Goal: Information Seeking & Learning: Learn about a topic

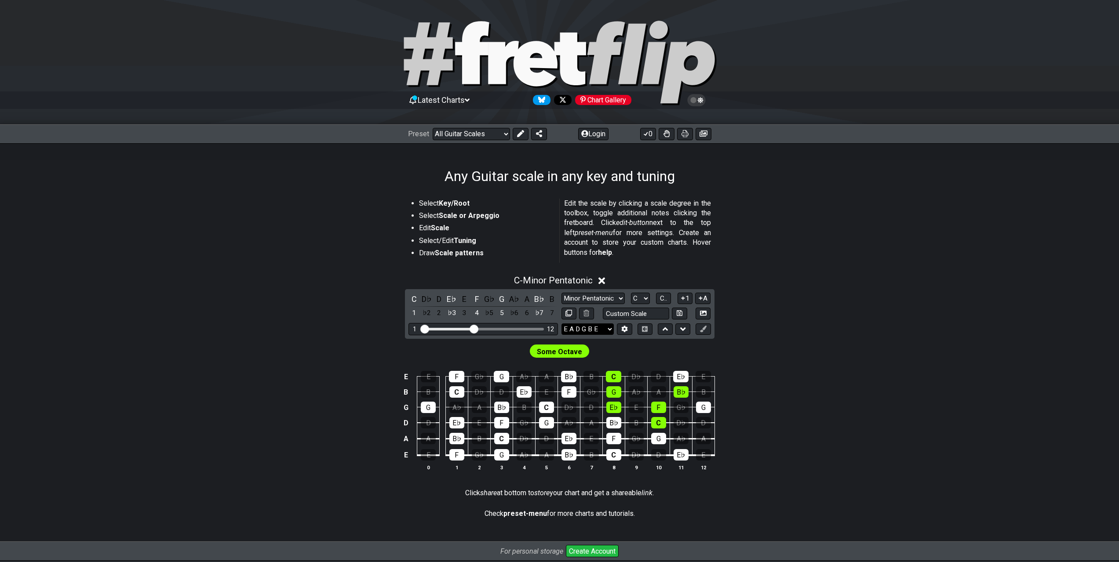
click at [592, 331] on select "E A D G B E E A D G B E E A D G B E B E A D F♯ B A D G C E A D A D G B E E♭ A♭ …" at bounding box center [587, 329] width 52 height 12
click at [840, 311] on div "C - Minor Pentatonic C D♭ D E♭ E F G♭ G A♭ A B♭ B 1 ♭2 2 ♭3 3 4 ♭5 5 ♭6 6 ♭7 7 …" at bounding box center [560, 377] width 686 height 214
drag, startPoint x: 472, startPoint y: 332, endPoint x: 564, endPoint y: 333, distance: 92.3
click at [545, 328] on input "Visible fret range" at bounding box center [483, 328] width 125 height 0
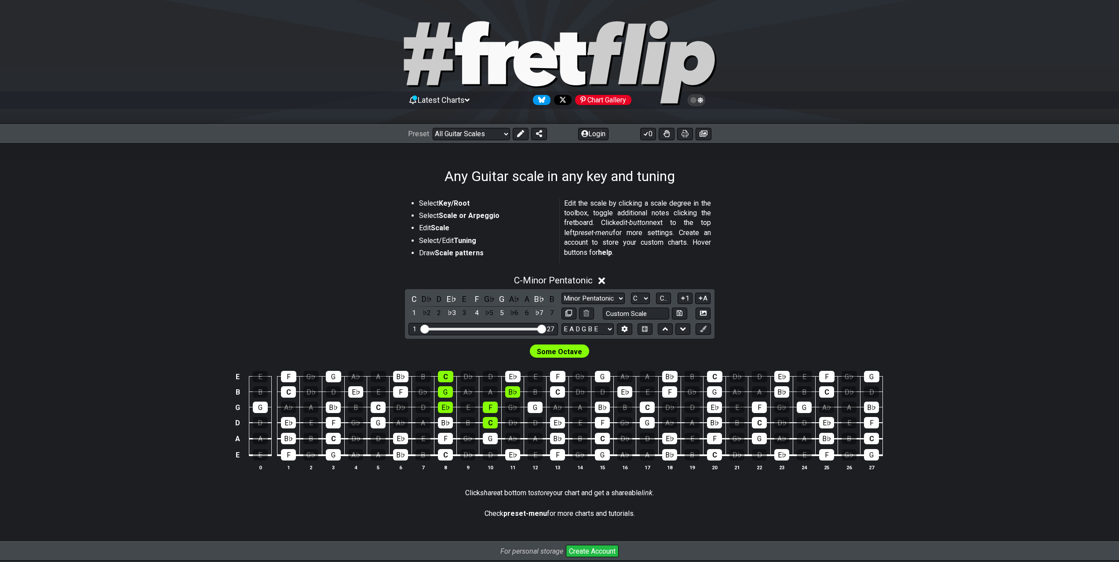
drag, startPoint x: 799, startPoint y: 315, endPoint x: 792, endPoint y: 316, distance: 8.0
click at [800, 315] on div "C - Minor Pentatonic C D♭ D E♭ E F G♭ G A♭ A B♭ B 1 ♭2 2 ♭3 3 4 ♭5 5 ♭6 6 ♭7 7 …" at bounding box center [560, 377] width 686 height 214
click at [600, 328] on select "E A D G B E E A D G B E E A D G B E B E A D F♯ B A D G C E A D A D G B E E♭ A♭ …" at bounding box center [587, 329] width 52 height 12
click at [601, 329] on select "E A D G B E E A D G B E E A D G B E B E A D F♯ B A D G C E A D A D G B E E♭ A♭ …" at bounding box center [587, 329] width 52 height 12
click at [615, 328] on div "E A D G B E E A D G B E E A D G B E B E A D F♯ B A D G C E A D A D G B E E♭ A♭ …" at bounding box center [596, 329] width 71 height 12
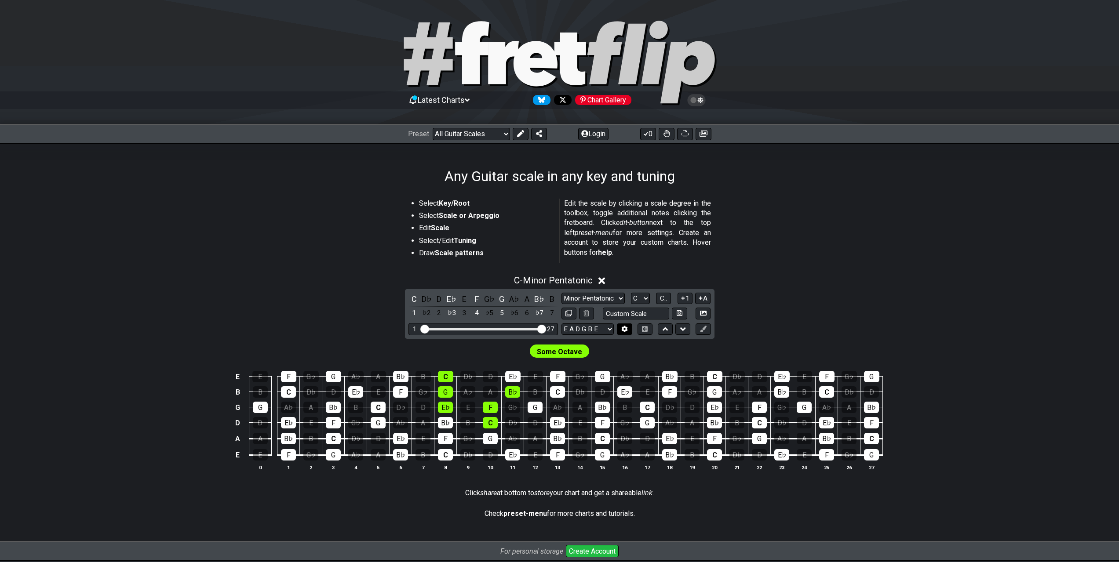
click at [621, 329] on button at bounding box center [624, 329] width 15 height 12
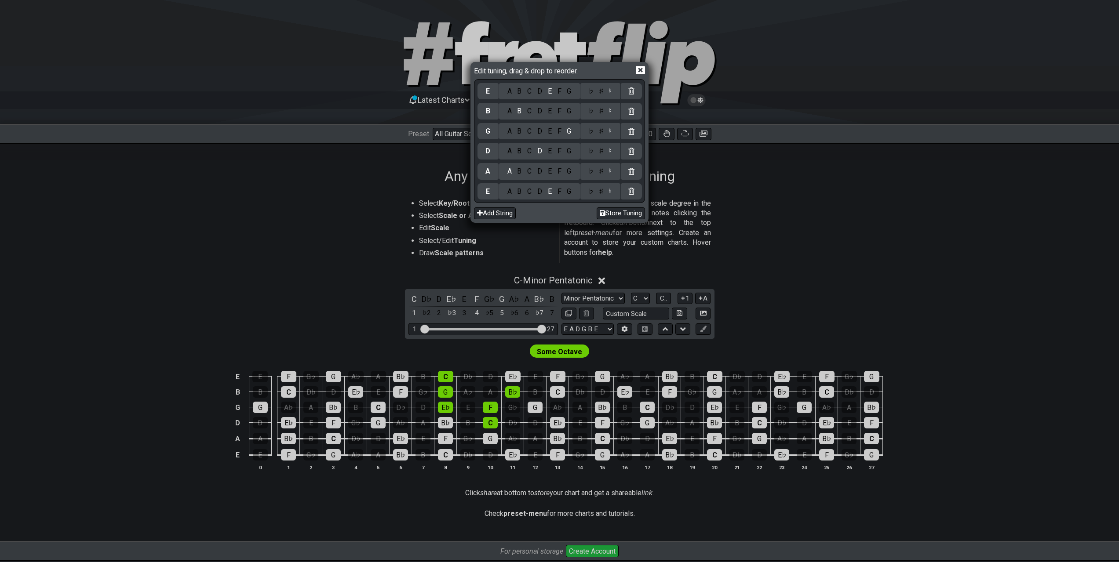
click at [533, 94] on div "C" at bounding box center [529, 92] width 10 height 10
click at [530, 194] on div "C" at bounding box center [529, 192] width 10 height 10
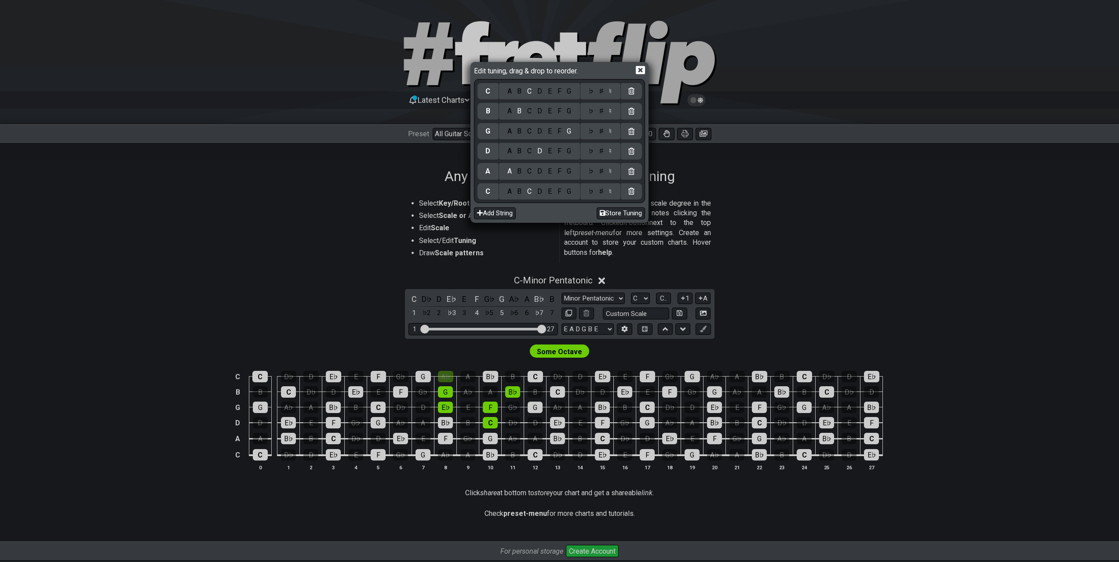
click at [561, 167] on div "F" at bounding box center [559, 172] width 10 height 10
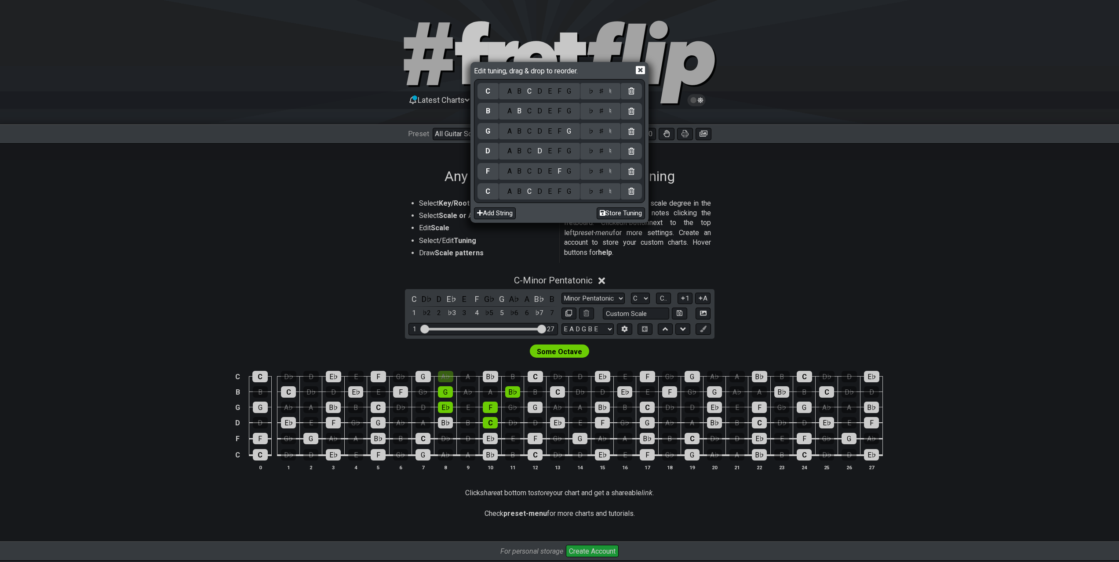
click at [522, 153] on div "B" at bounding box center [519, 151] width 10 height 10
click at [589, 152] on div "♭" at bounding box center [590, 151] width 10 height 10
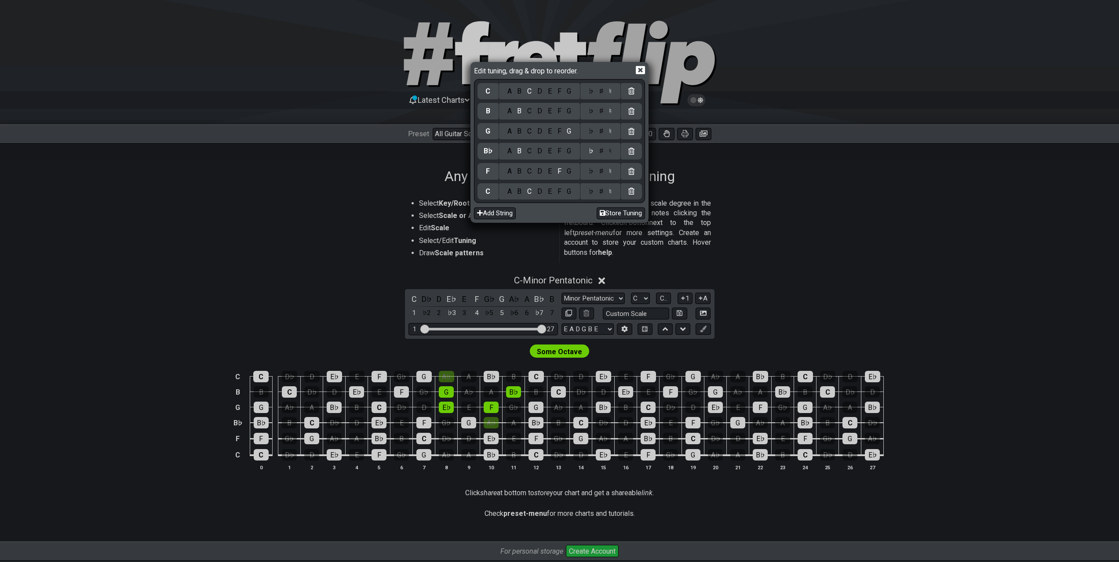
click at [491, 131] on div "G" at bounding box center [487, 131] width 21 height 17
click at [545, 129] on div "A B C D E F G" at bounding box center [539, 132] width 74 height 10
click at [551, 131] on div "E" at bounding box center [550, 132] width 10 height 10
click at [589, 132] on div "♭" at bounding box center [590, 132] width 10 height 10
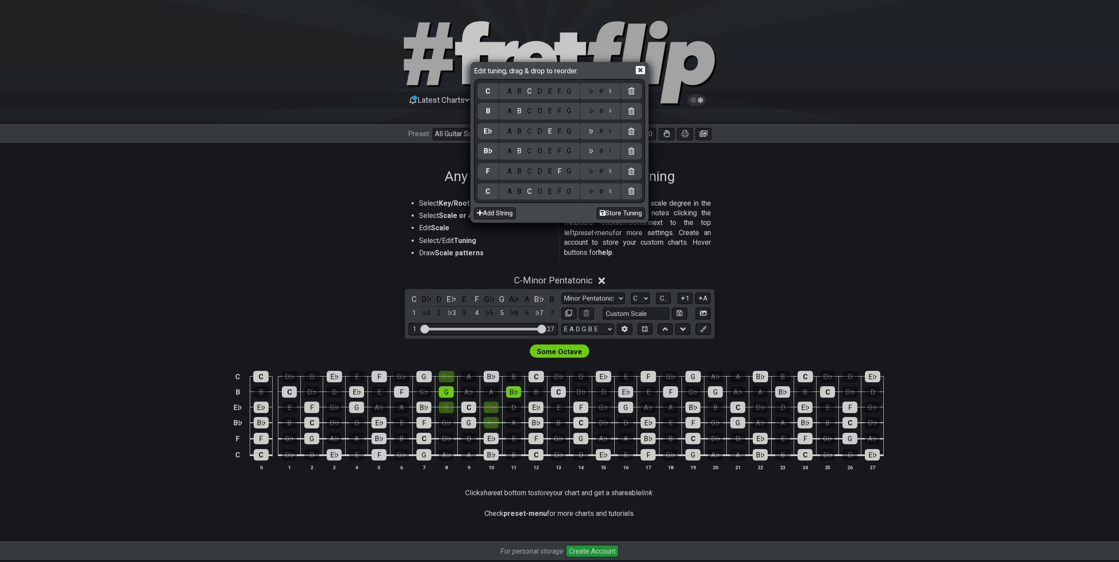
click at [570, 116] on div "G" at bounding box center [569, 111] width 10 height 10
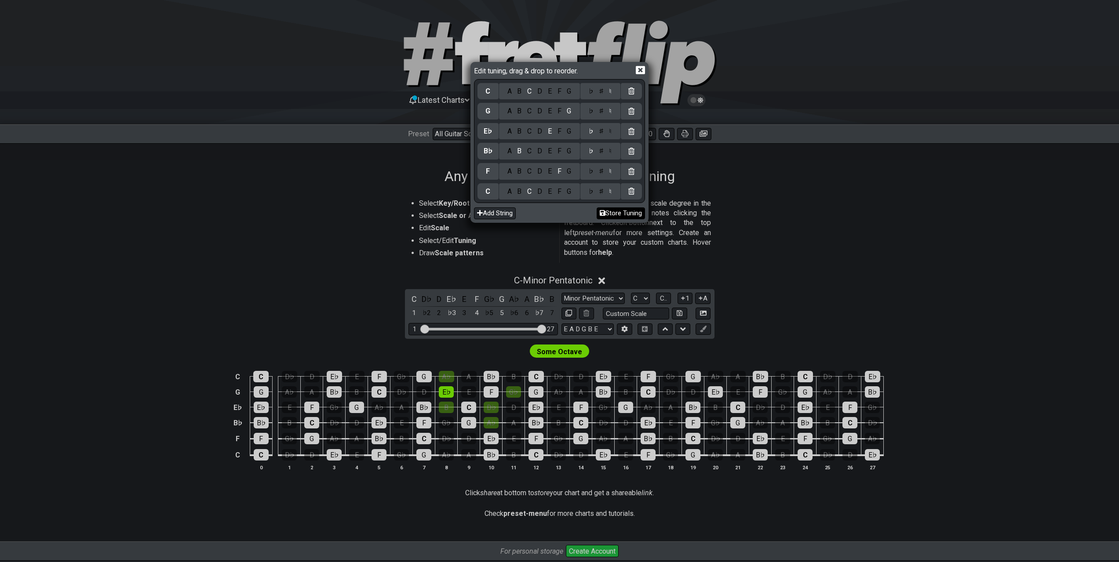
click at [630, 212] on button "Store Tuning" at bounding box center [620, 213] width 48 height 12
click at [536, 69] on span "Edit tuning, drag & drop to reorder." at bounding box center [527, 70] width 107 height 10
click at [574, 66] on span "Edit tuning, drag & drop to reorder." at bounding box center [527, 70] width 107 height 10
drag, startPoint x: 573, startPoint y: 69, endPoint x: 564, endPoint y: 70, distance: 8.5
click at [565, 69] on span "Edit tuning, drag & drop to reorder." at bounding box center [527, 70] width 107 height 10
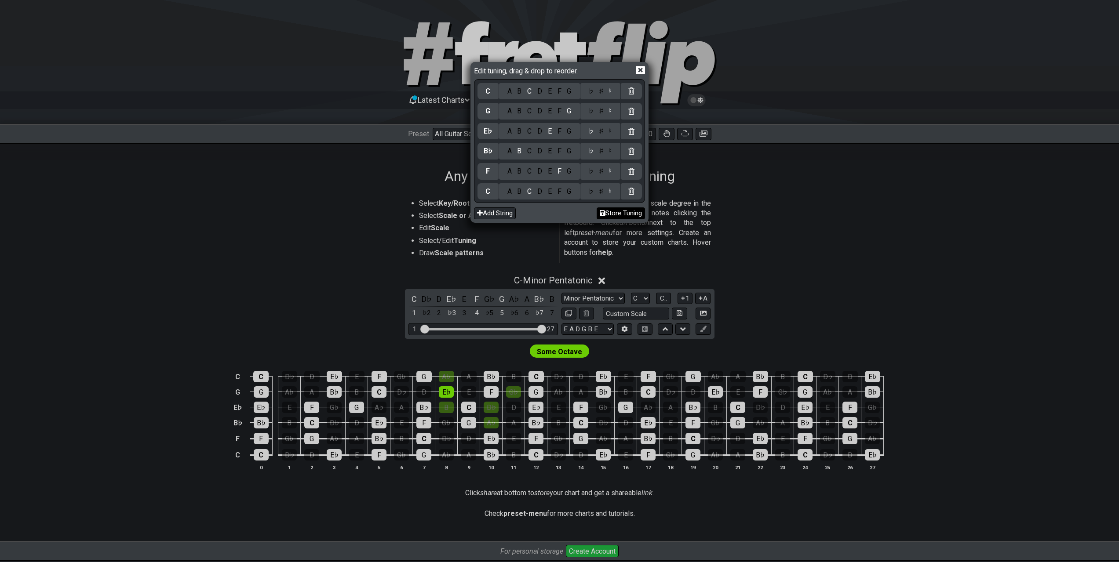
click at [619, 209] on button "Store Tuning" at bounding box center [620, 213] width 48 height 12
click at [640, 69] on icon at bounding box center [640, 70] width 9 height 8
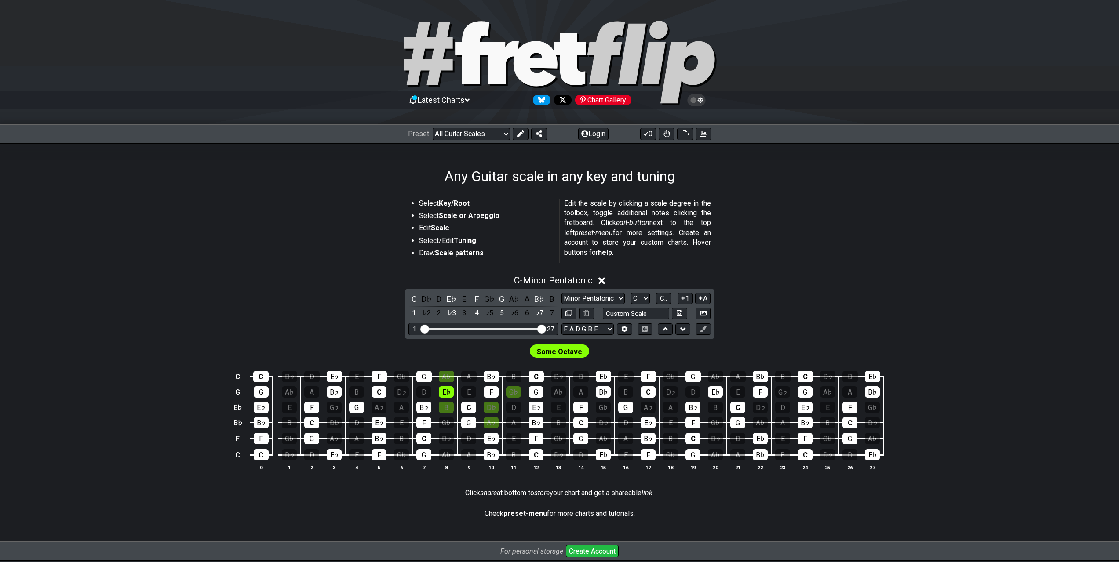
click at [632, 352] on div "Some Octave" at bounding box center [560, 349] width 686 height 21
click at [606, 330] on select "E A D G B E C F B♭ E♭ G C E A D G B E B E A D F♯ B A D G C E A D A D G B E E♭ A…" at bounding box center [587, 329] width 52 height 12
select select "C F Bb Eb G C"
click at [561, 323] on select "E A D G B E C F B♭ E♭ G C E A D G B E B E A D F♯ B A D G C E A D A D G B E E♭ A…" at bounding box center [587, 329] width 52 height 12
click at [603, 298] on select "Minor Pentatonic Root Minor Pentatonic Major Pentatonic Minor Blues Major Blues…" at bounding box center [592, 299] width 63 height 12
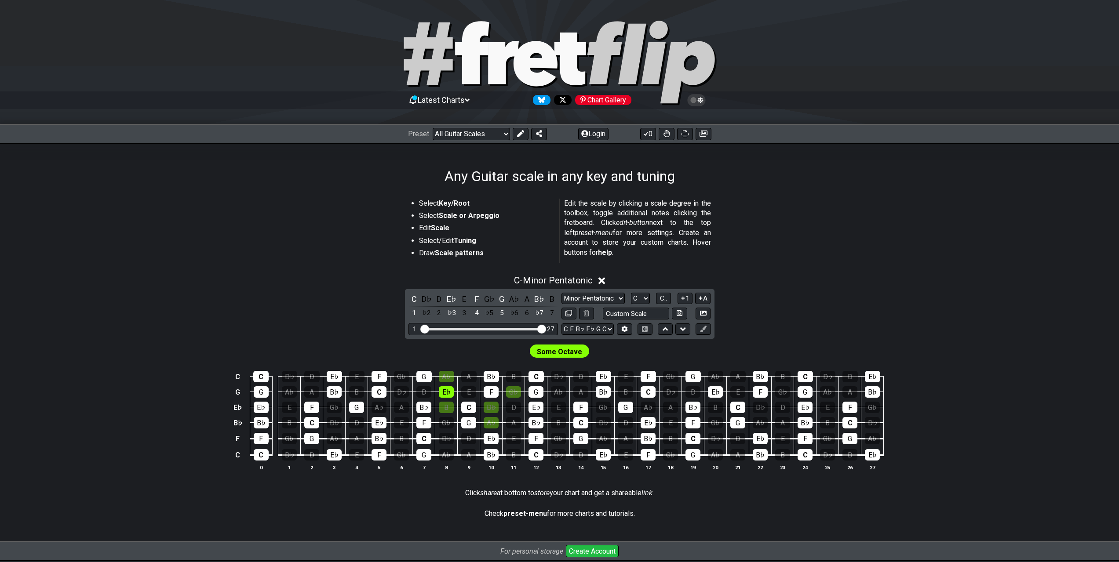
drag, startPoint x: 800, startPoint y: 310, endPoint x: 677, endPoint y: 306, distance: 123.1
click at [798, 311] on div "C - Minor Pentatonic C D♭ D E♭ E F G♭ G A♭ A B♭ B 1 ♭2 2 ♭3 3 4 ♭5 5 ♭6 6 ♭7 7 …" at bounding box center [560, 377] width 686 height 214
click at [641, 299] on select "A♭ A A♯ B♭ B C C♯ D♭ D D♯ E♭ E F F♯ G♭ G G♯" at bounding box center [640, 299] width 19 height 12
click at [641, 300] on select "A♭ A A♯ B♭ B C C♯ D♭ D D♯ E♭ E F F♯ G♭ G G♯" at bounding box center [640, 299] width 19 height 12
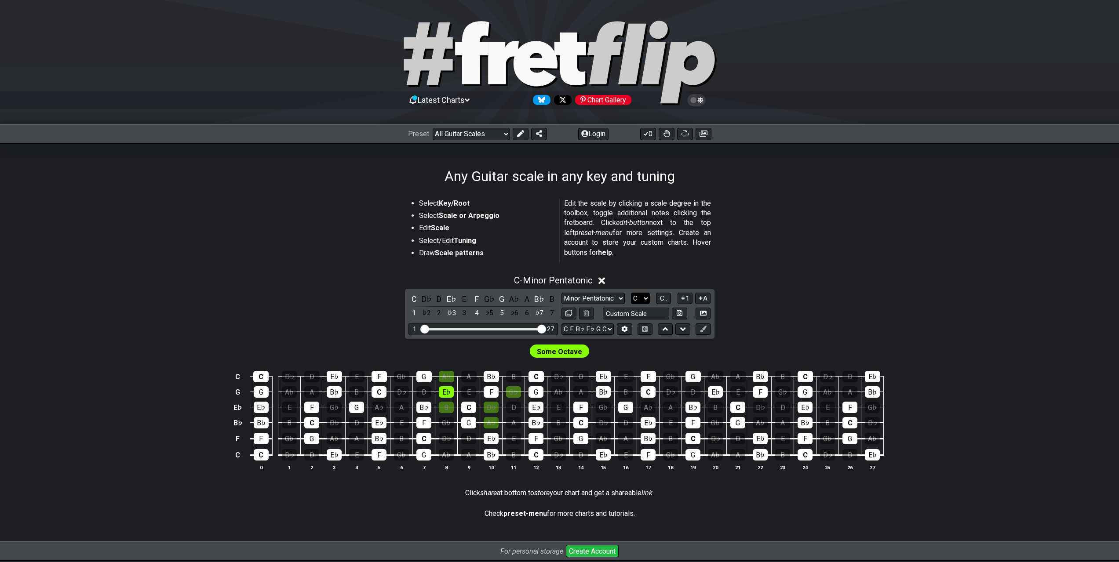
select select "A"
click at [631, 293] on select "A♭ A A♯ B♭ B C C♯ D♭ D D♯ E♭ E F F♯ G♭ G G♯" at bounding box center [640, 299] width 19 height 12
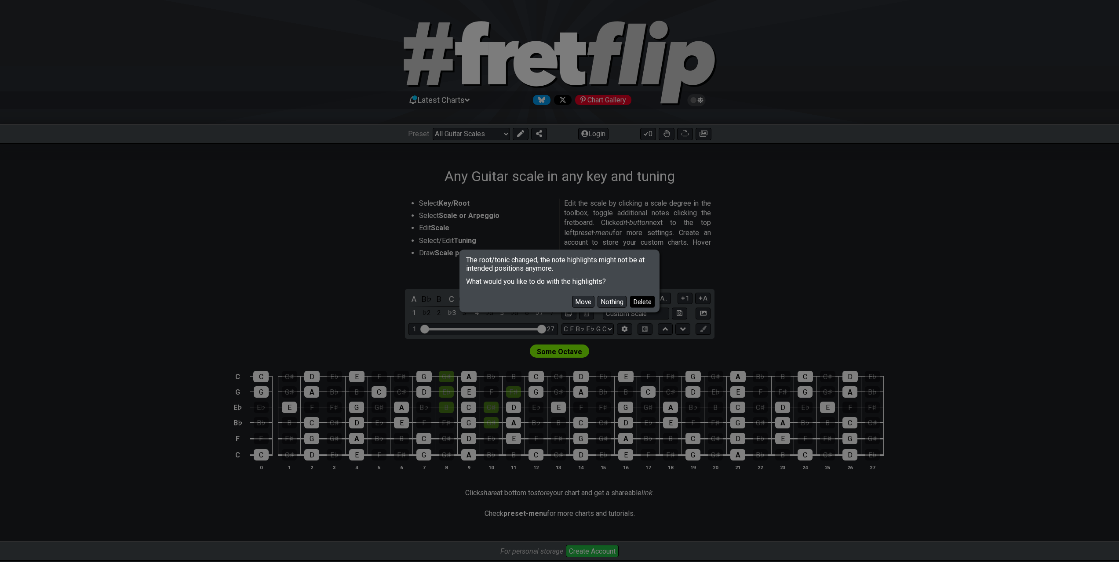
click at [645, 306] on button "Delete" at bounding box center [642, 302] width 25 height 12
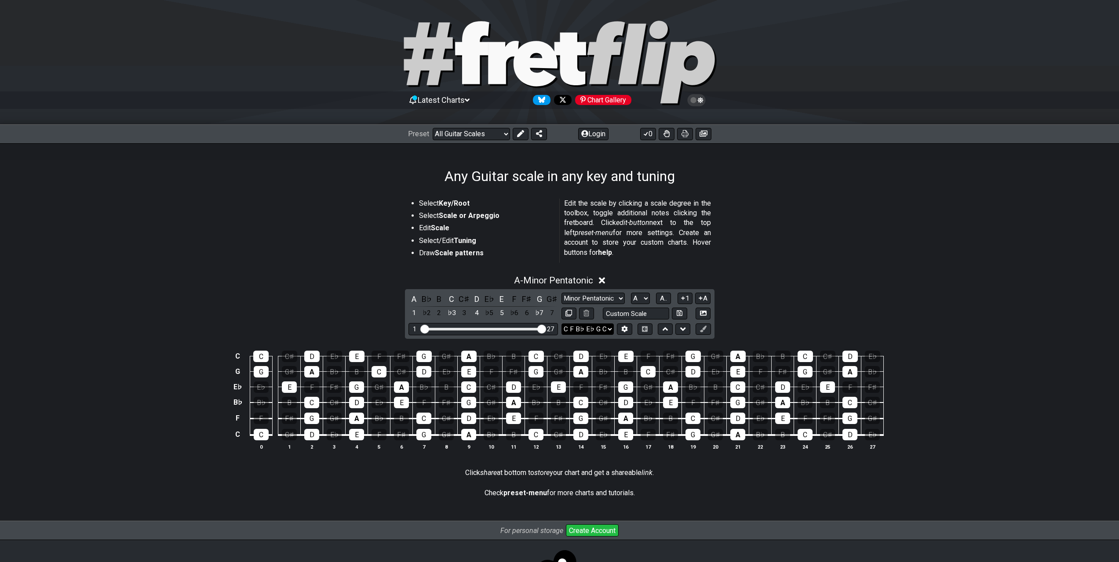
click at [599, 327] on select "E A D G B E C F B♭ E♭ G C E A D G B E B E A D F♯ B A D G C E A D A D G B E E♭ A…" at bounding box center [587, 329] width 52 height 12
click at [600, 327] on select "E A D G B E C F B♭ E♭ G C E A D G B E B E A D F♯ B A D G C E A D A D G B E E♭ A…" at bounding box center [587, 329] width 52 height 12
click at [596, 302] on select "Minor Pentatonic Root Minor Pentatonic Major Pentatonic Minor Blues Major Blues…" at bounding box center [592, 299] width 63 height 12
click at [561, 293] on select "Minor Pentatonic Root Minor Pentatonic Major Pentatonic Minor Blues Major Blues…" at bounding box center [592, 299] width 63 height 12
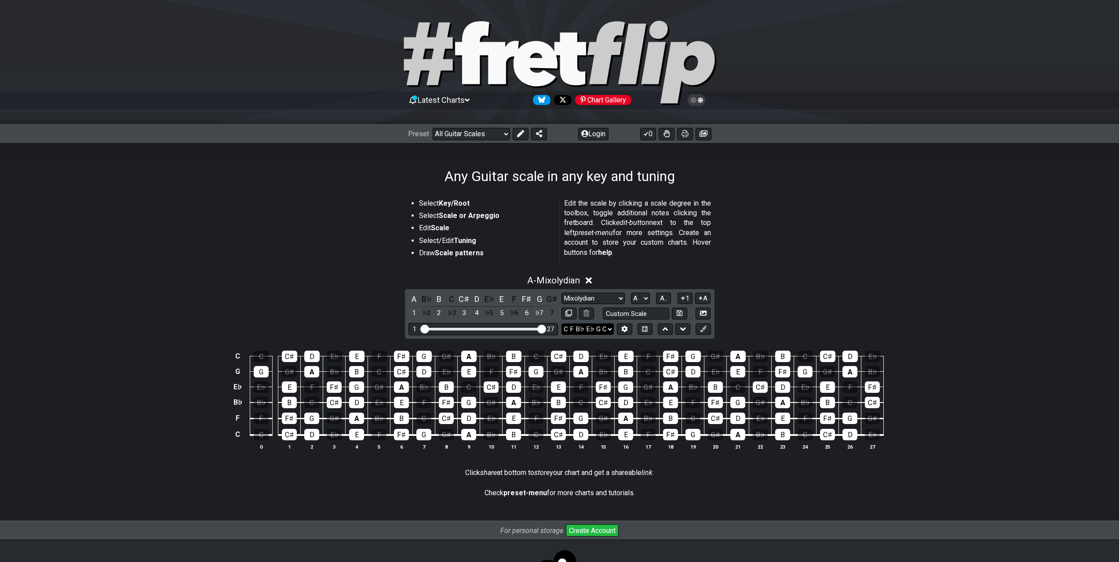
click at [604, 328] on select "E A D G B E C F B♭ E♭ G C E A D G B E B E A D F♯ B A D G C E A D A D G B E E♭ A…" at bounding box center [587, 329] width 52 height 12
click at [593, 300] on select "Minor Pentatonic Root Minor Pentatonic Major Pentatonic Minor Blues Major Blues…" at bounding box center [592, 299] width 63 height 12
click at [561, 293] on select "Minor Pentatonic Root Minor Pentatonic Major Pentatonic Minor Blues Major Blues…" at bounding box center [592, 299] width 63 height 12
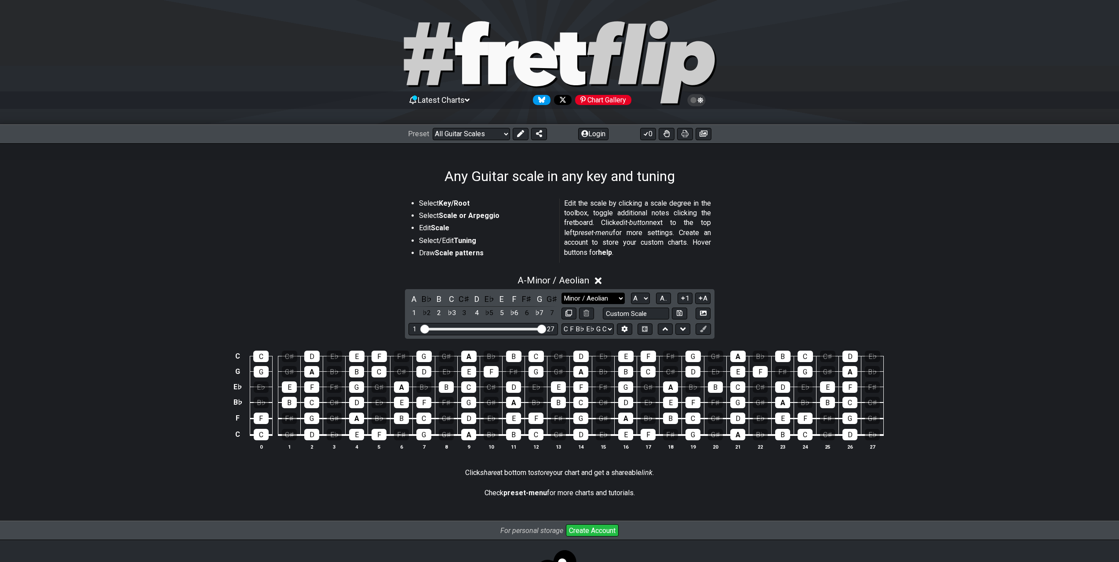
click at [601, 301] on select "Minor Pentatonic Root Minor Pentatonic Major Pentatonic Minor Blues Major Blues…" at bounding box center [592, 299] width 63 height 12
select select "Mixolydian"
click at [561, 293] on select "Minor Pentatonic Root Minor Pentatonic Major Pentatonic Minor Blues Major Blues…" at bounding box center [592, 299] width 63 height 12
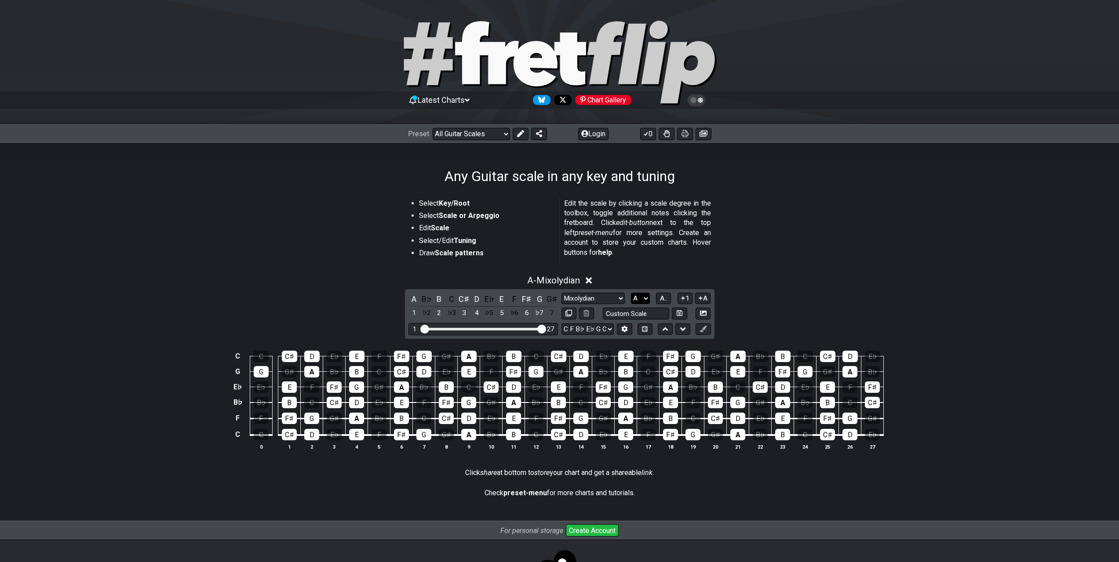
click at [643, 301] on select "A♭ A A♯ B♭ B C C♯ D♭ D D♯ E♭ E F F♯ G♭ G G♯" at bounding box center [640, 299] width 19 height 12
select select "C"
click at [631, 293] on select "A♭ A A♯ B♭ B C C♯ D♭ D D♯ E♭ E F F♯ G♭ G G♯" at bounding box center [640, 299] width 19 height 12
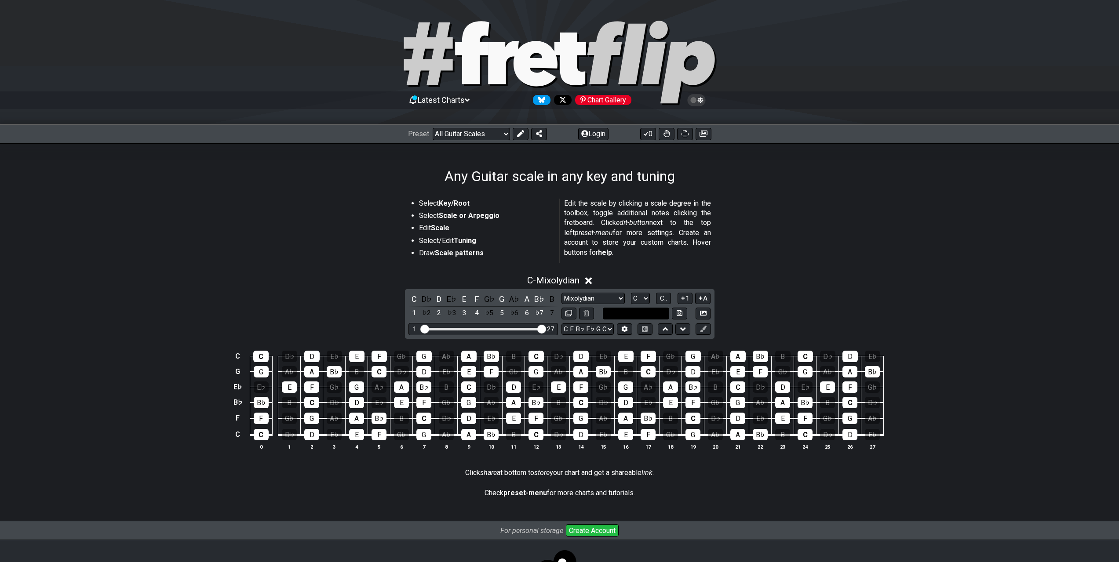
click at [645, 312] on input "text" at bounding box center [636, 314] width 67 height 12
type input "CmixolydianCstndtun"
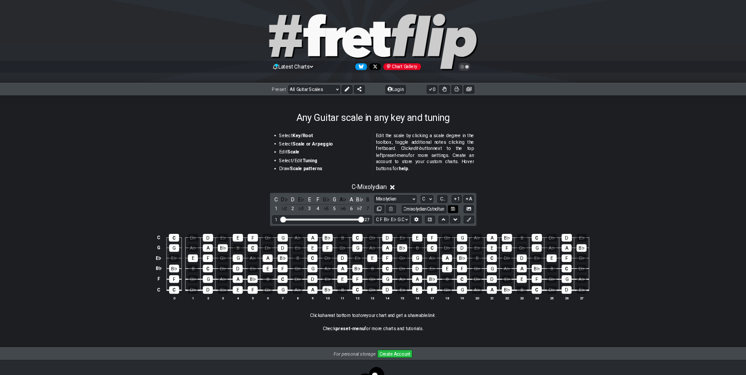
scroll to position [0, 0]
click at [675, 315] on button at bounding box center [679, 314] width 15 height 12
select select "CmixolydianCstndtun"
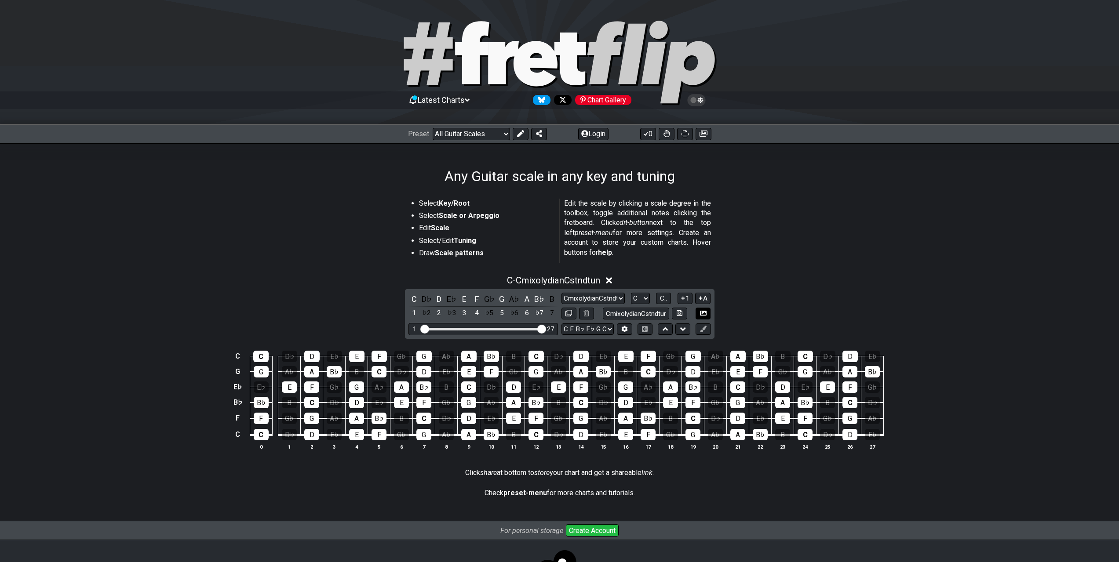
click at [703, 313] on icon at bounding box center [703, 313] width 7 height 5
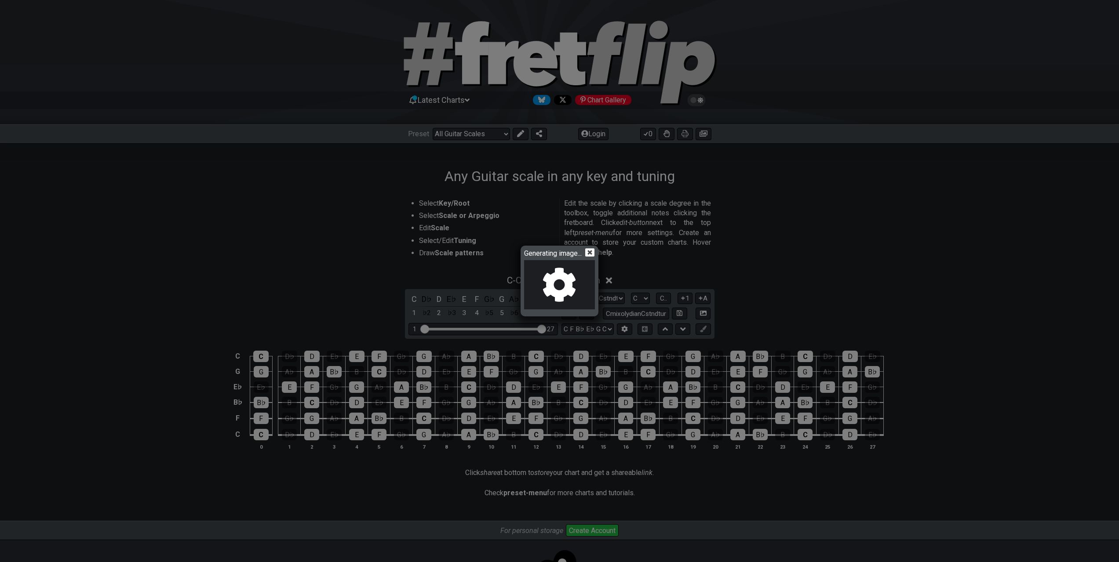
click at [592, 251] on icon at bounding box center [589, 252] width 9 height 9
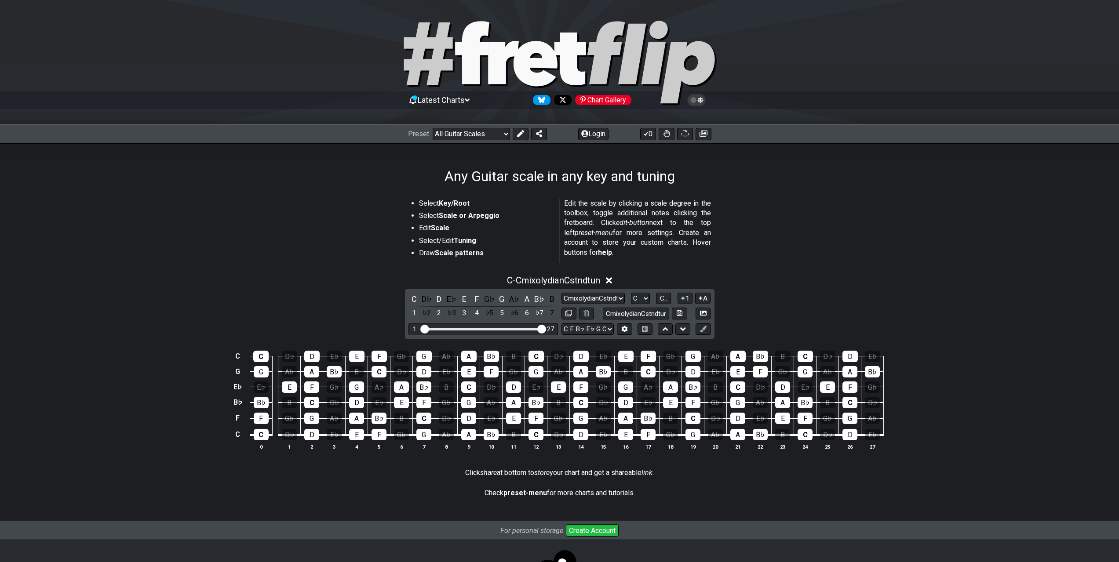
click at [769, 278] on div "C - CmixolydianCstndtun" at bounding box center [560, 278] width 686 height 16
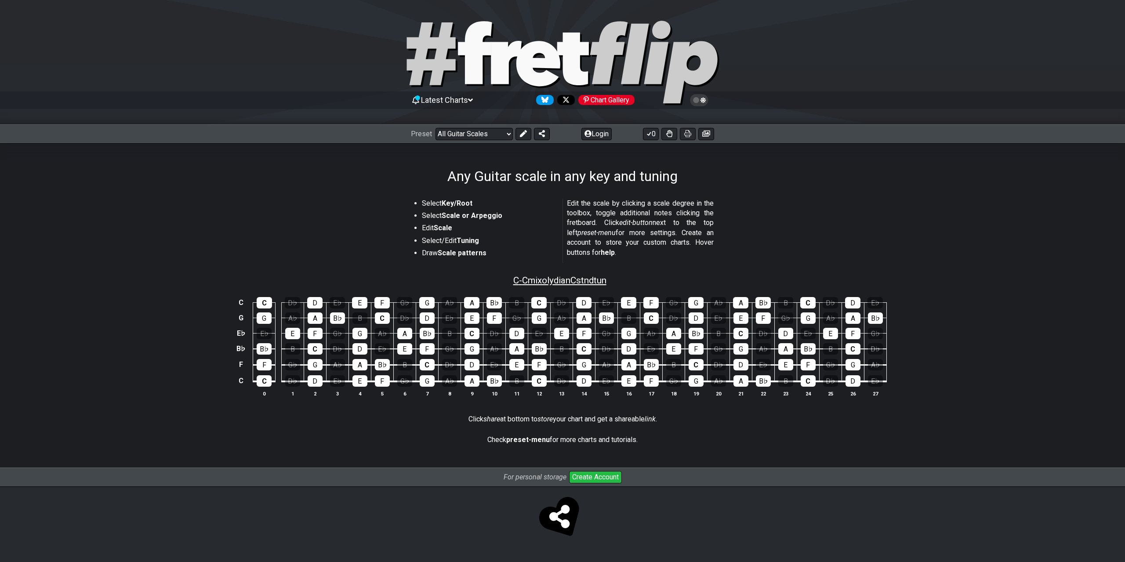
click at [589, 278] on span "C - CmixolydianCstndtun" at bounding box center [559, 280] width 93 height 11
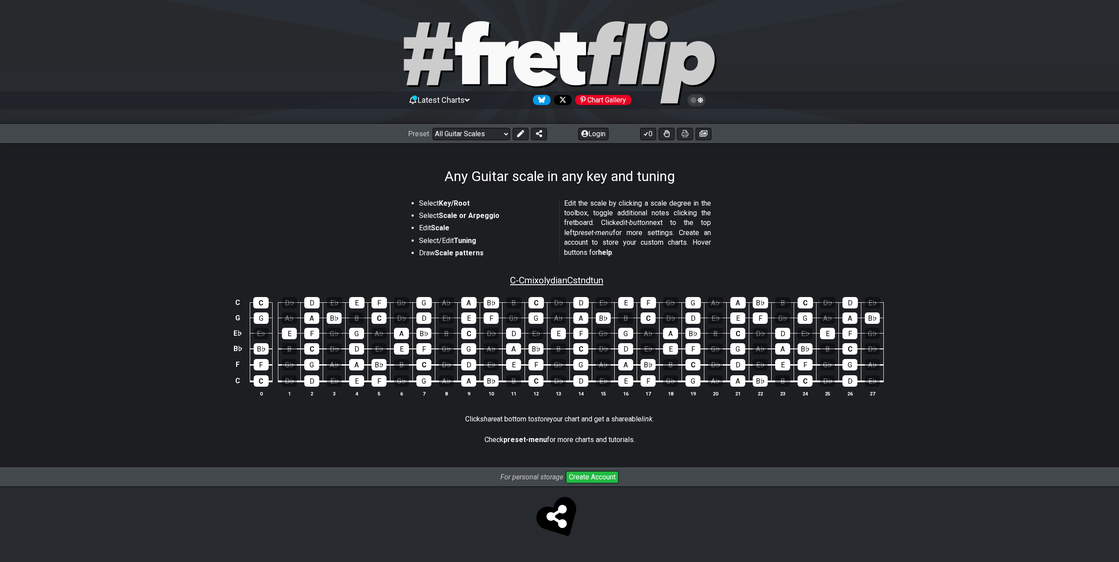
select select "CmixolydianCstndtun"
select select "C"
select select "C F Bb Eb G C"
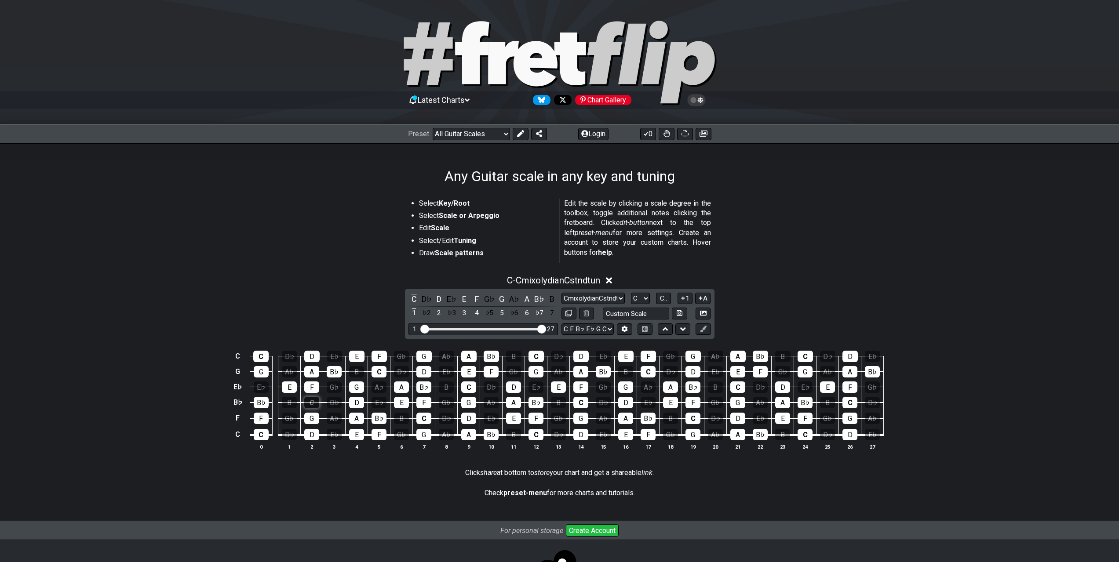
click at [307, 404] on div "C" at bounding box center [311, 402] width 15 height 11
click at [317, 401] on div "C" at bounding box center [311, 402] width 15 height 11
click at [310, 402] on div "C" at bounding box center [311, 402] width 15 height 11
click at [630, 334] on button at bounding box center [624, 329] width 15 height 12
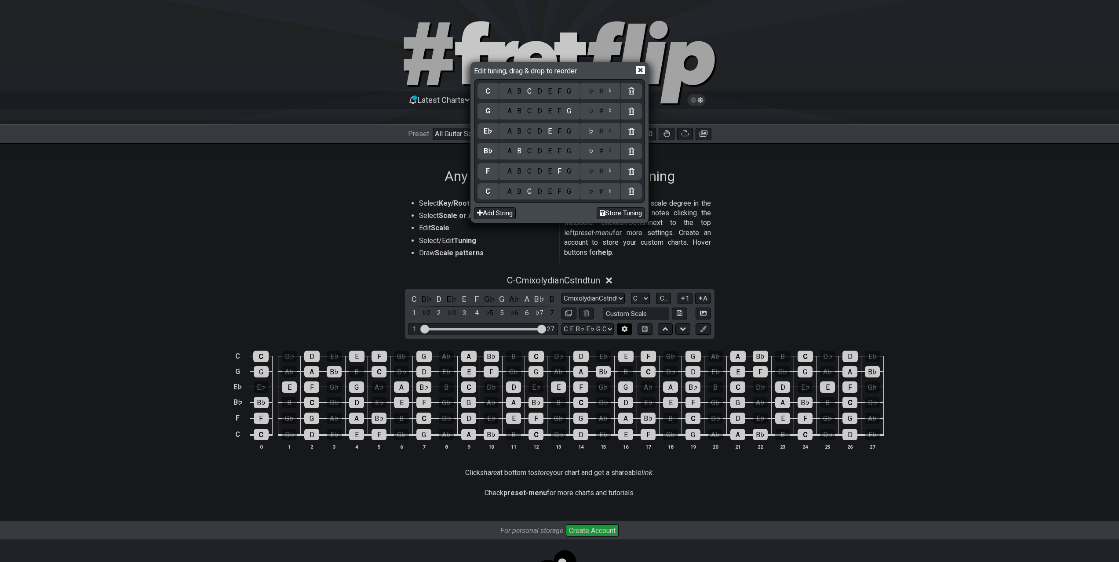
click at [630, 334] on div "Edit tuning, drag & drop to reorder. C A B C D E F G ♭ ♯ ♮ G A B C D E F G ♭ ♯ …" at bounding box center [559, 281] width 1119 height 562
click at [639, 67] on icon at bounding box center [640, 70] width 9 height 8
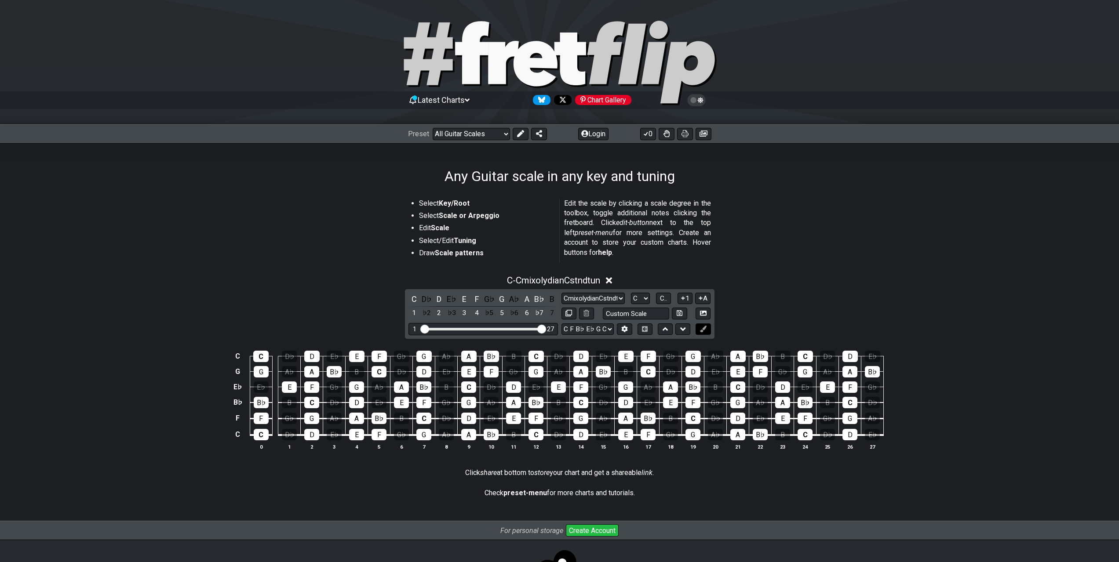
click at [703, 329] on icon at bounding box center [703, 329] width 7 height 7
drag, startPoint x: 699, startPoint y: 330, endPoint x: 696, endPoint y: 340, distance: 10.3
click at [700, 330] on icon at bounding box center [703, 329] width 7 height 7
click at [667, 297] on span "C.." at bounding box center [663, 298] width 7 height 8
click at [667, 297] on span "1..7" at bounding box center [663, 298] width 11 height 8
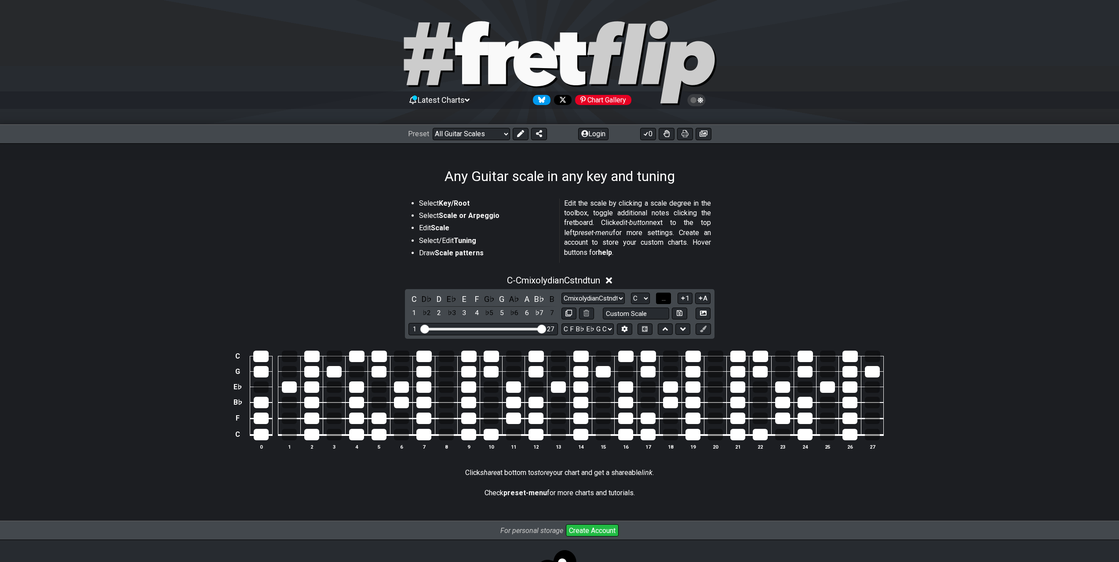
click at [661, 299] on span "..." at bounding box center [663, 298] width 4 height 8
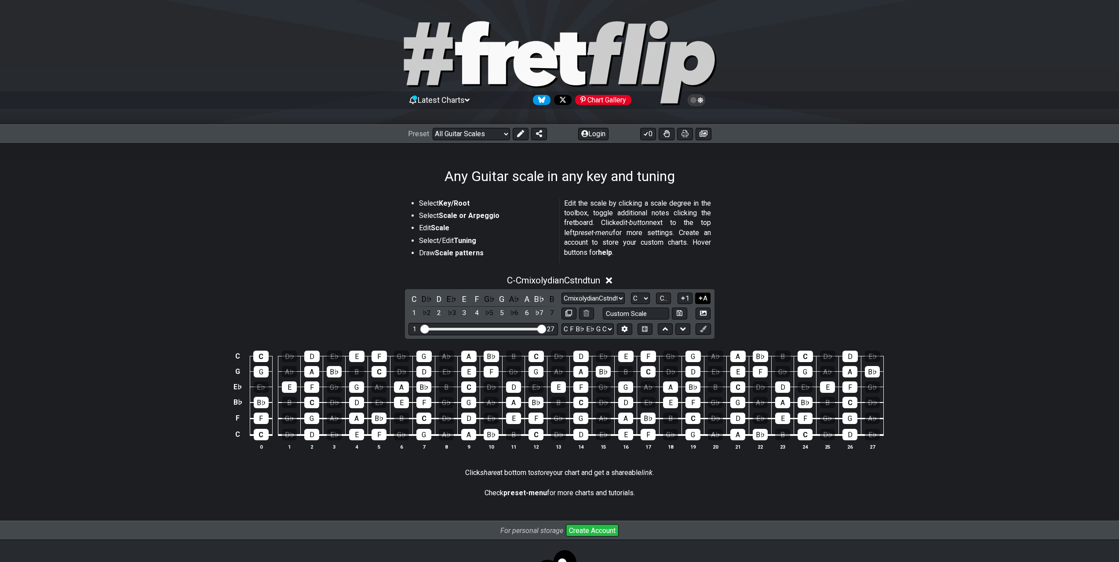
click at [699, 300] on icon at bounding box center [700, 298] width 8 height 7
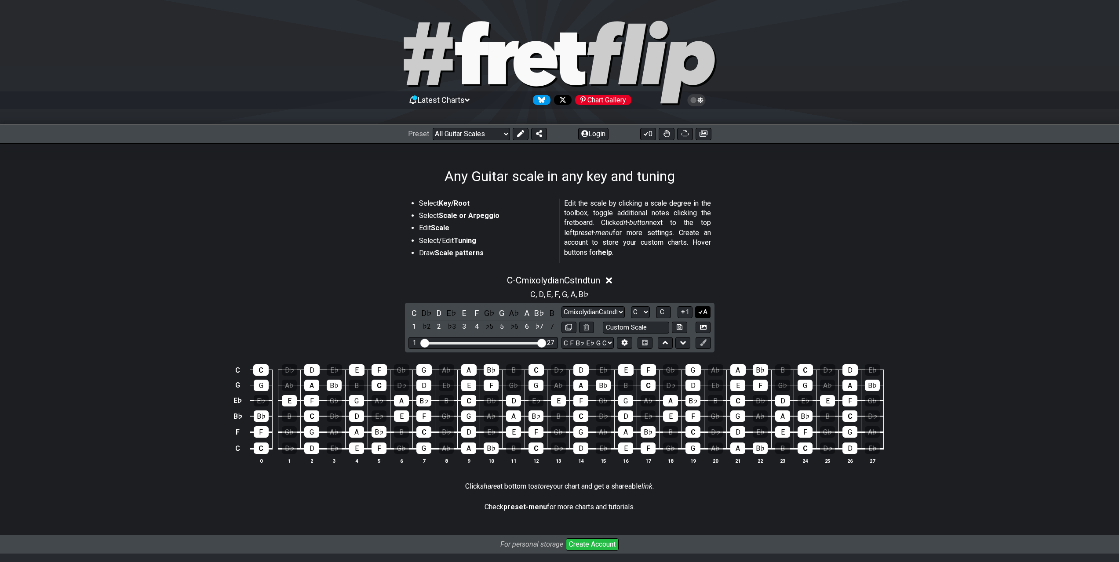
click at [699, 308] on button "A" at bounding box center [702, 312] width 15 height 12
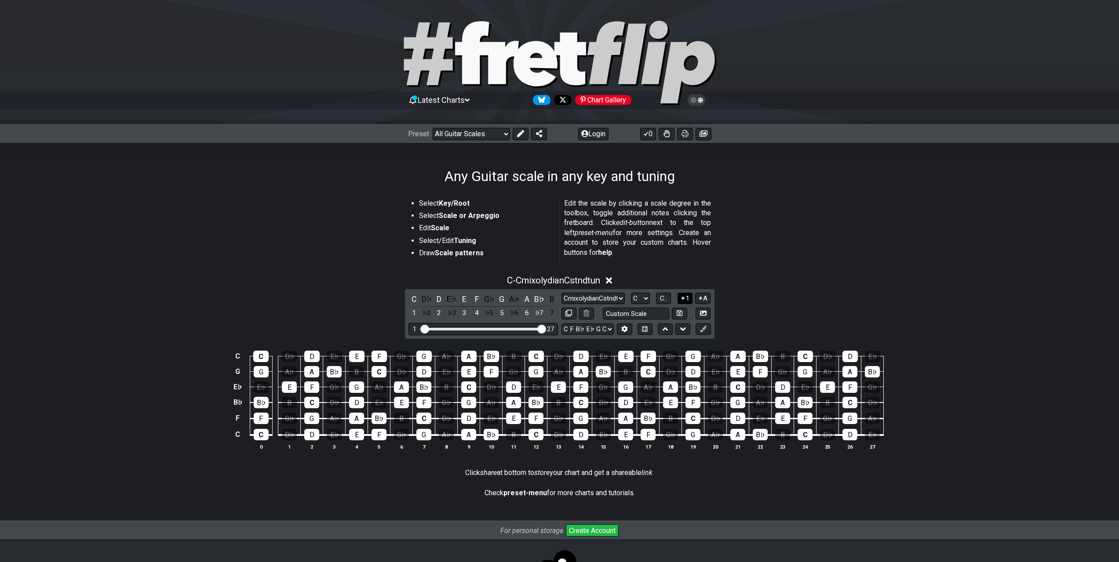
click at [684, 298] on icon at bounding box center [683, 298] width 8 height 7
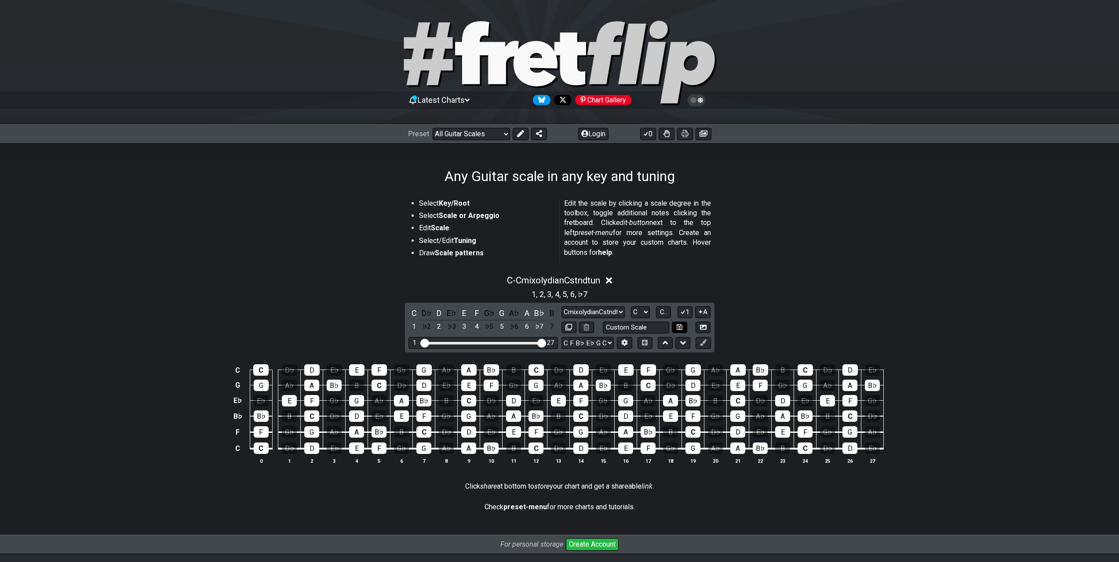
click at [683, 308] on button "1" at bounding box center [684, 312] width 15 height 12
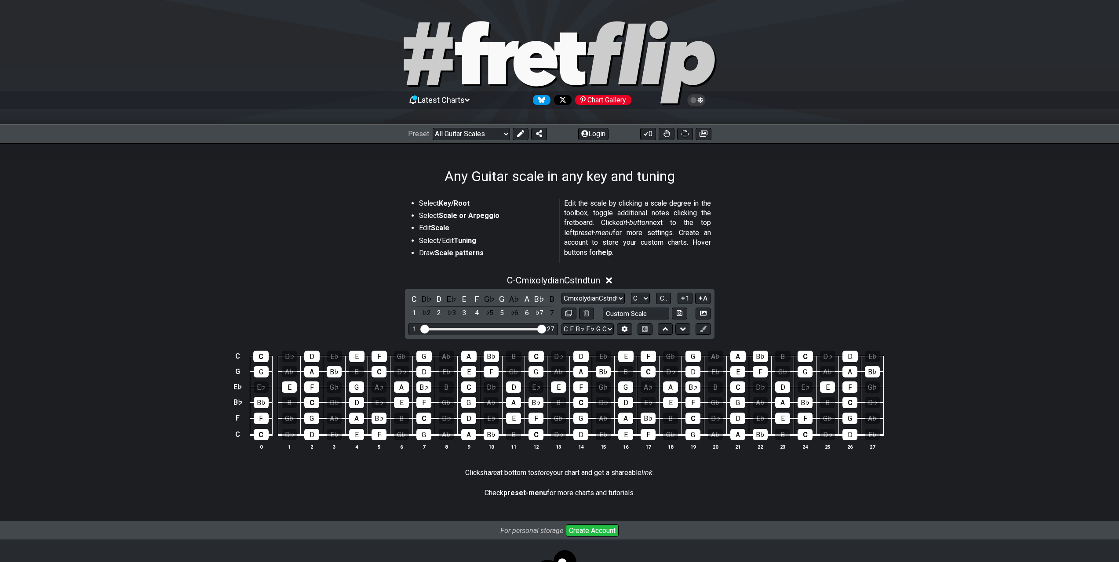
click at [792, 310] on div "C - CmixolydianCstndtun C D♭ D E♭ E F G♭ G A♭ A B♭ B 1 ♭2 2 ♭3 3 4 ♭5 5 ♭6 6 ♭7…" at bounding box center [560, 366] width 686 height 193
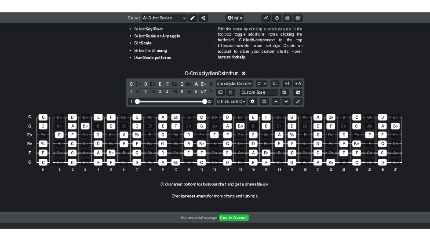
scroll to position [176, 0]
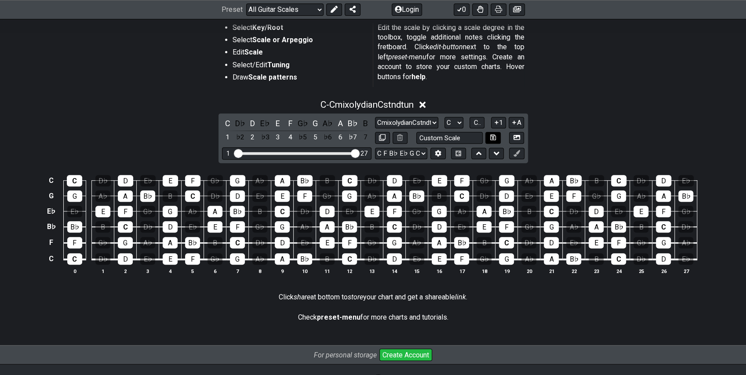
click at [495, 136] on icon at bounding box center [493, 137] width 6 height 7
select select "Custom Scale"
click at [581, 124] on div "C - Custom Scale C D♭ D E♭ E F G♭ G A♭ A B♭ B 1 ♭2 2 ♭3 3 4 ♭5 5 ♭6 6 ♭7 7 Mino…" at bounding box center [373, 190] width 686 height 193
click at [449, 137] on input "text" at bounding box center [449, 138] width 67 height 12
type input "cmix_cstandard"
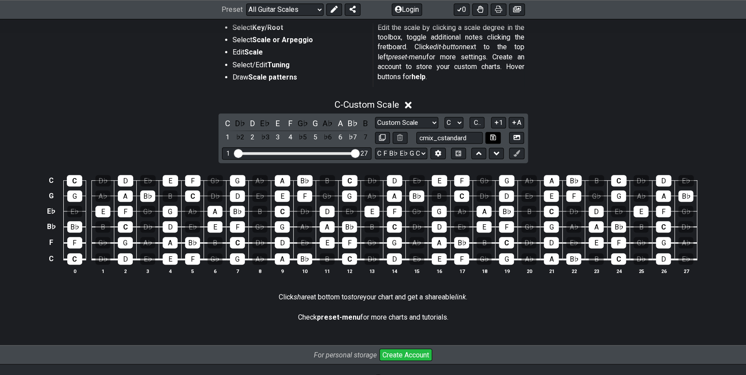
click at [492, 138] on icon at bounding box center [493, 137] width 6 height 6
select select "cmix_cstandard"
click at [516, 136] on icon at bounding box center [516, 137] width 7 height 5
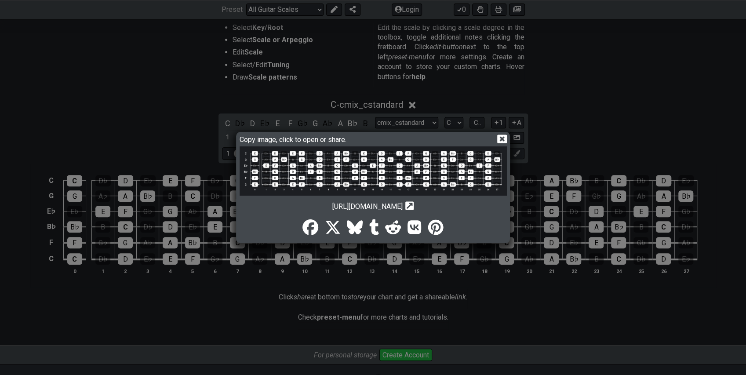
click at [500, 139] on icon at bounding box center [501, 138] width 9 height 9
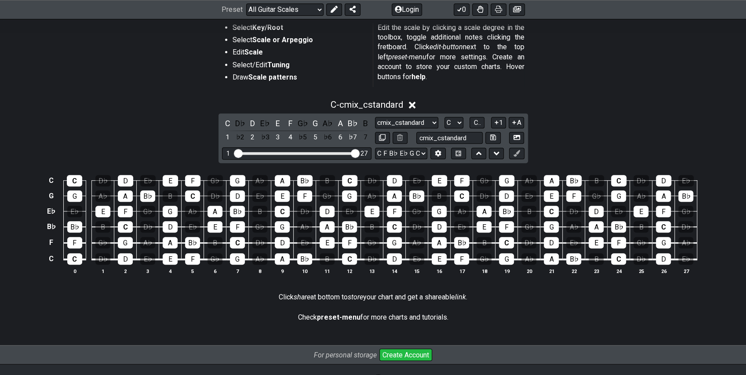
click at [580, 53] on section "Select Key/Root Select Scale or Arpeggio Edit Scale Select/Edit Tuning Draw Sca…" at bounding box center [373, 56] width 686 height 75
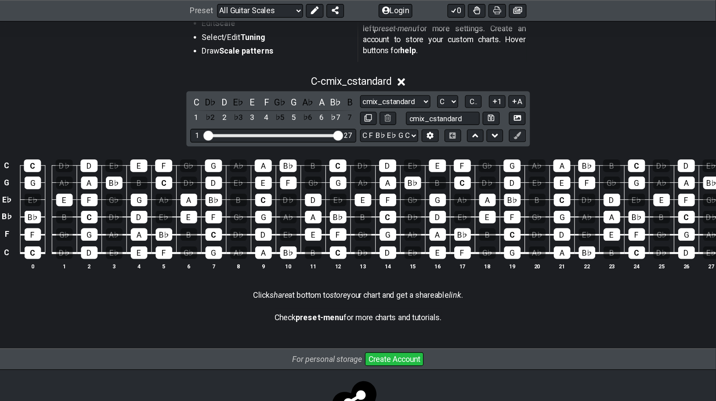
scroll to position [207, 0]
